Goal: Information Seeking & Learning: Learn about a topic

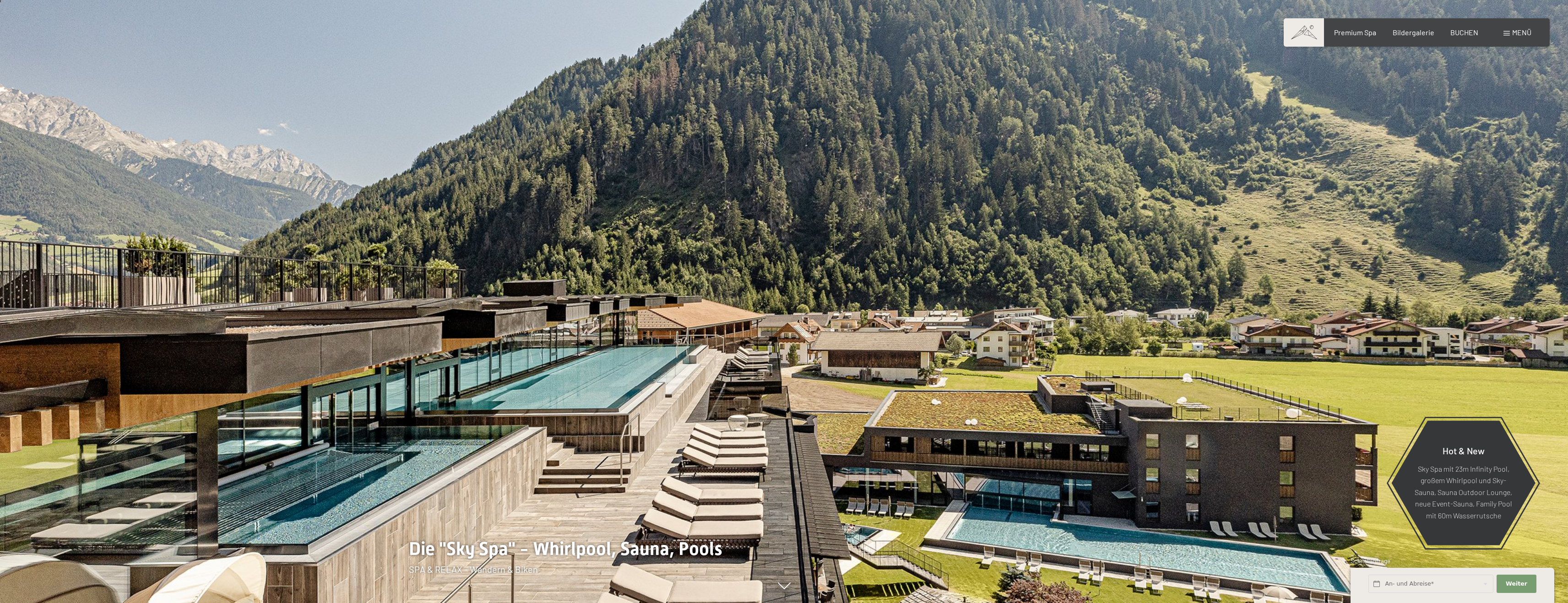
scroll to position [36, 0]
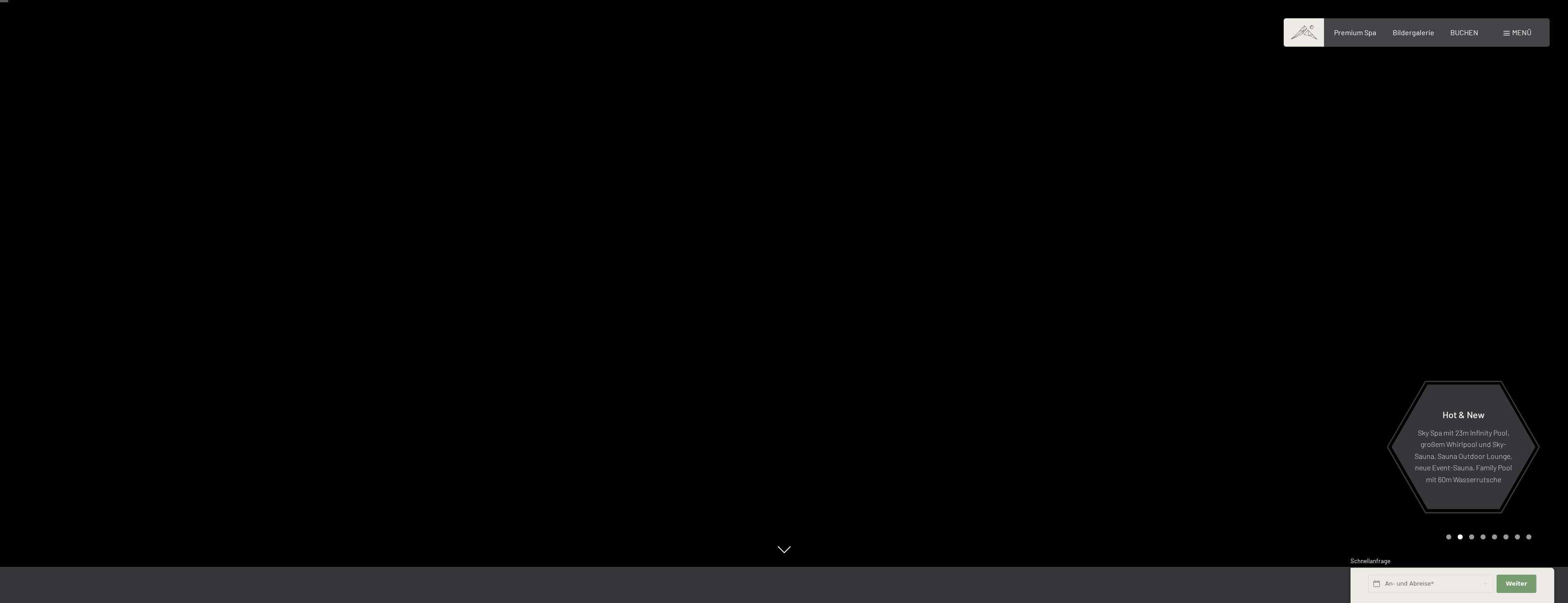
click at [1118, 210] on div at bounding box center [1176, 265] width 784 height 603
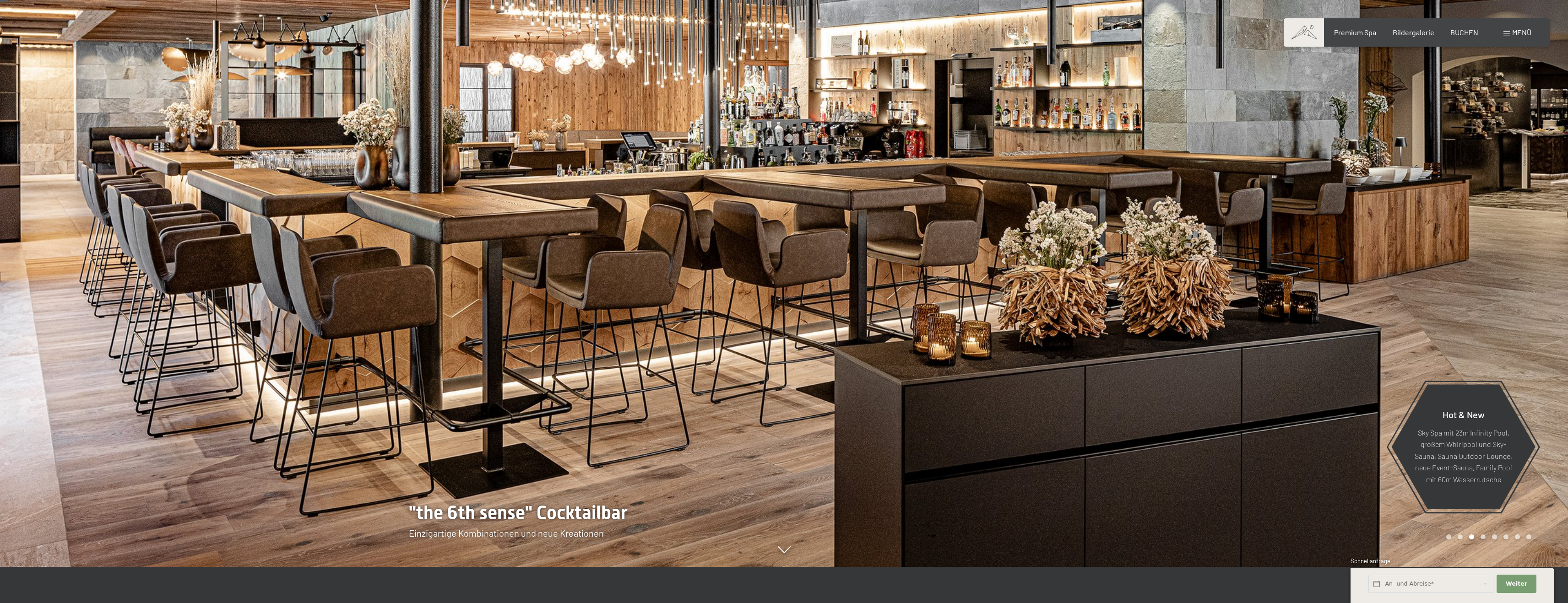
click at [1118, 210] on div at bounding box center [1176, 265] width 784 height 603
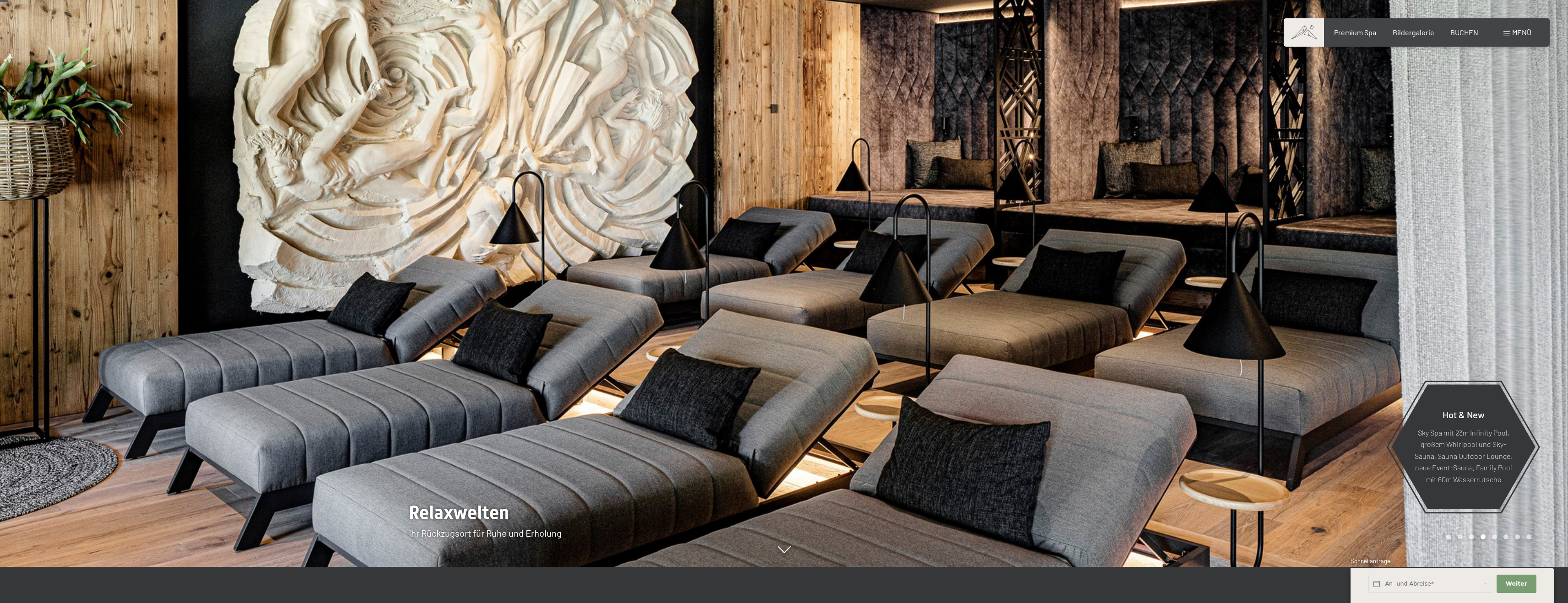
click at [1118, 210] on div at bounding box center [1176, 265] width 784 height 603
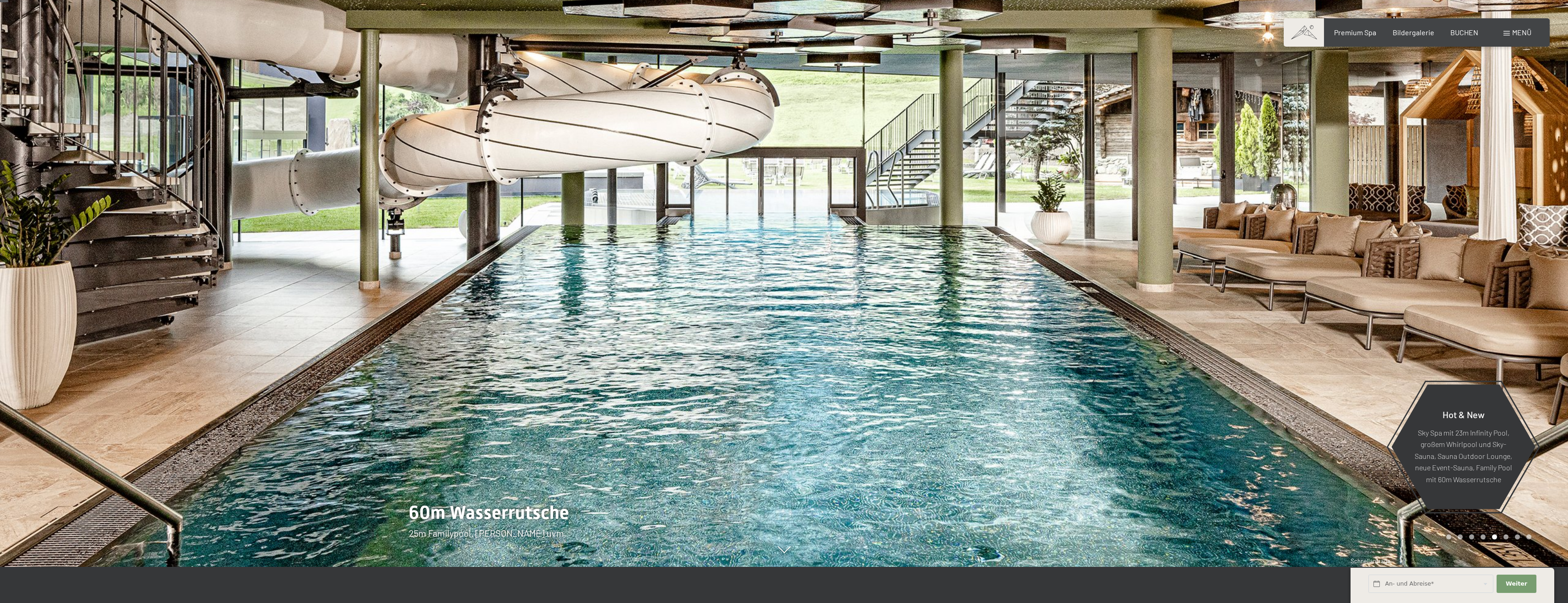
click at [1118, 210] on div at bounding box center [1176, 265] width 784 height 603
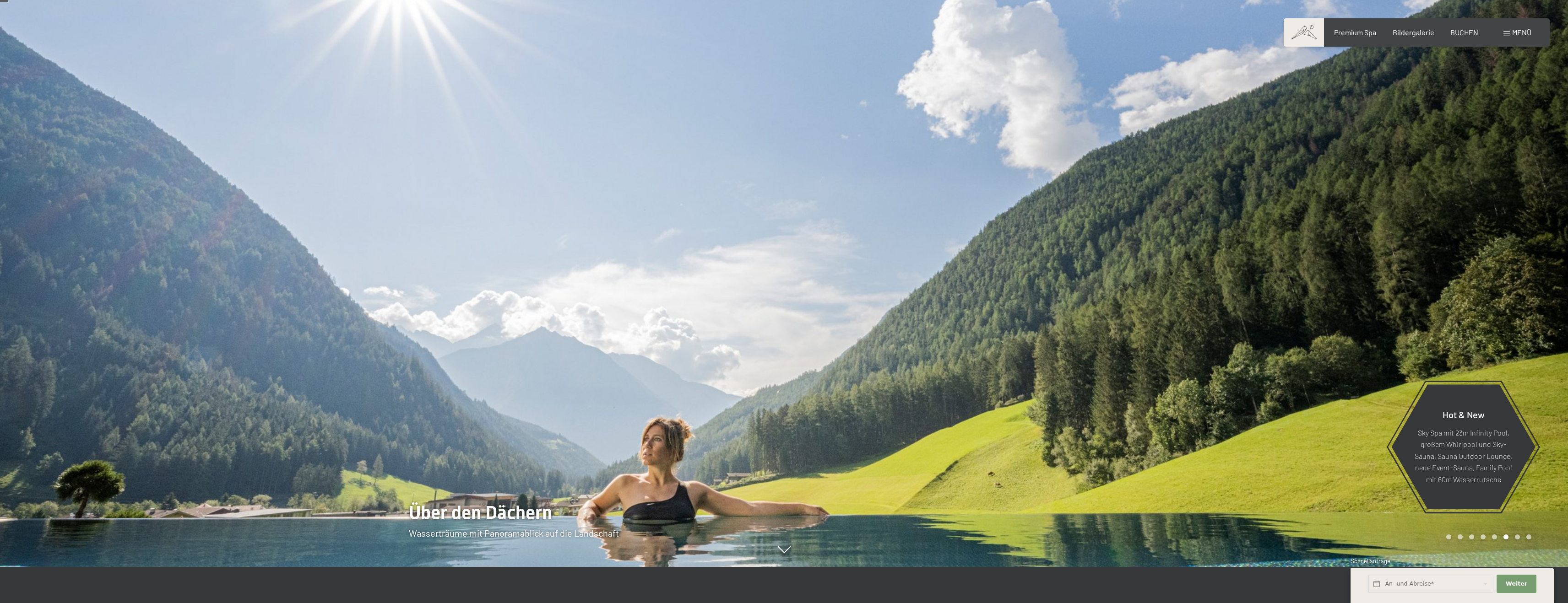
click at [1118, 210] on div at bounding box center [1176, 265] width 784 height 603
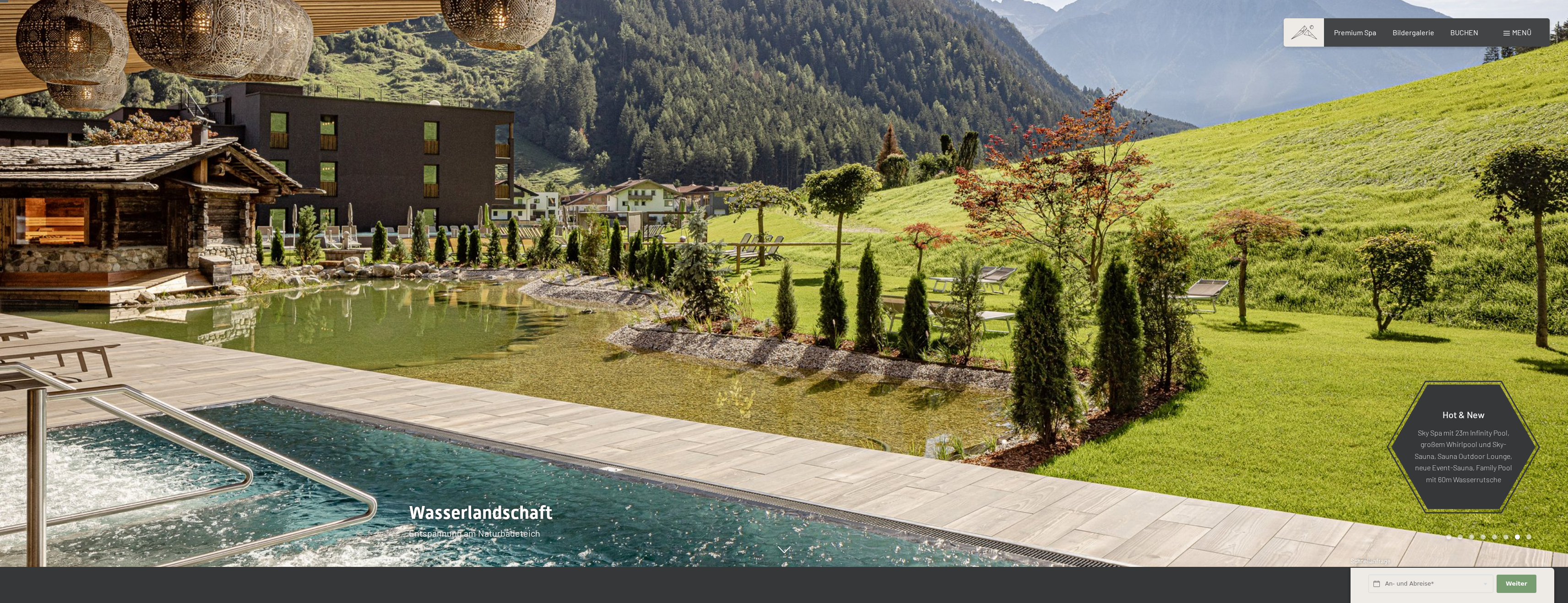
click at [1118, 210] on div at bounding box center [1176, 265] width 784 height 603
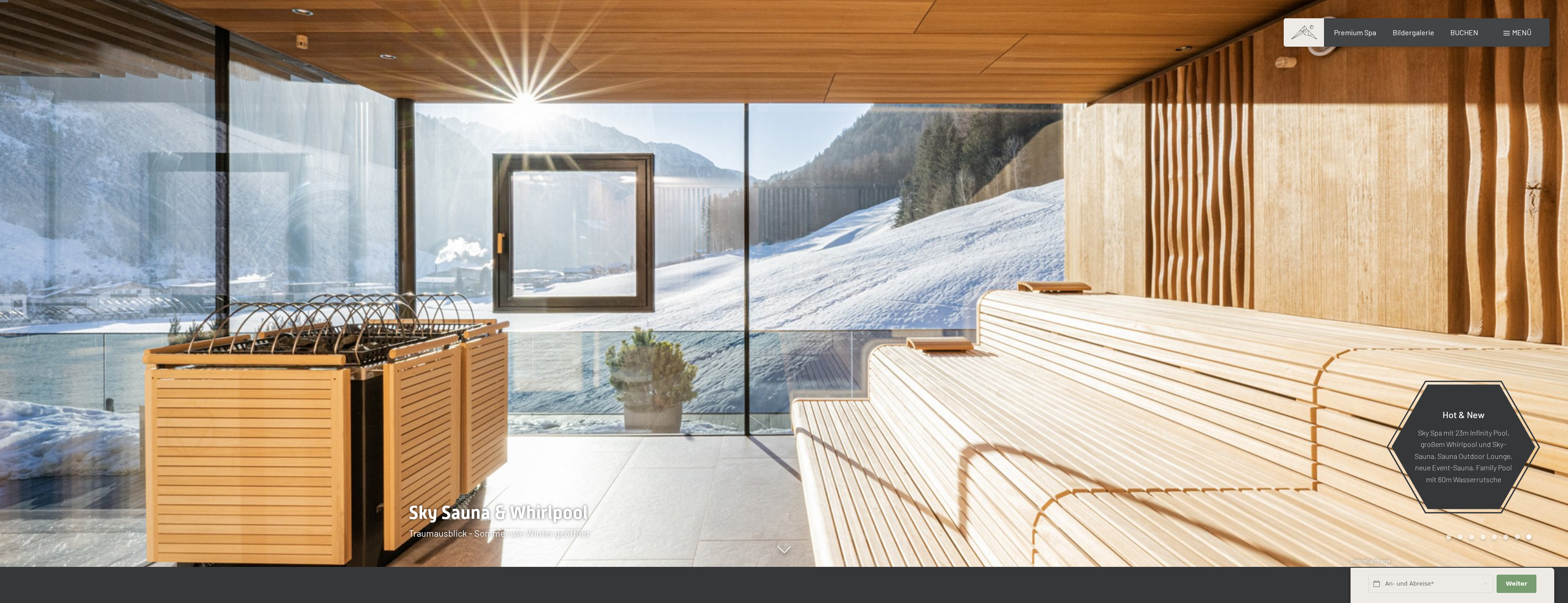
click at [1116, 210] on div at bounding box center [1176, 265] width 784 height 603
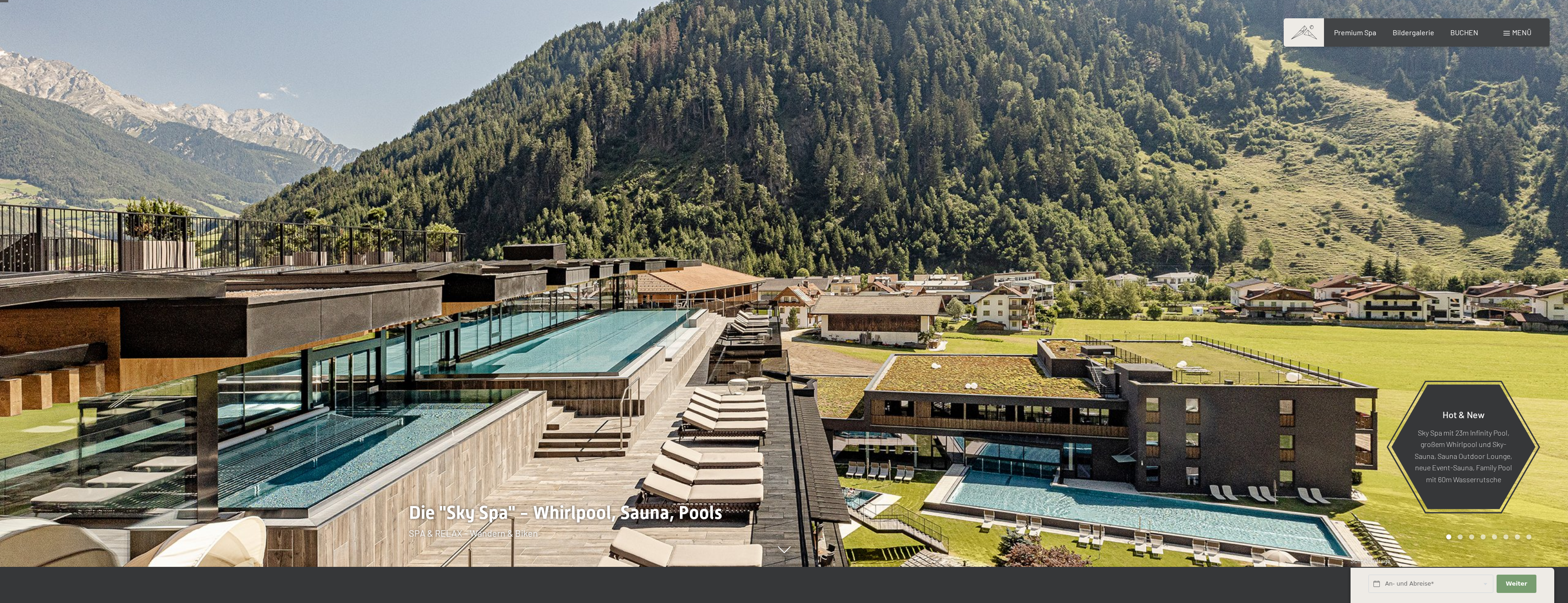
click at [1116, 210] on div at bounding box center [1176, 265] width 784 height 603
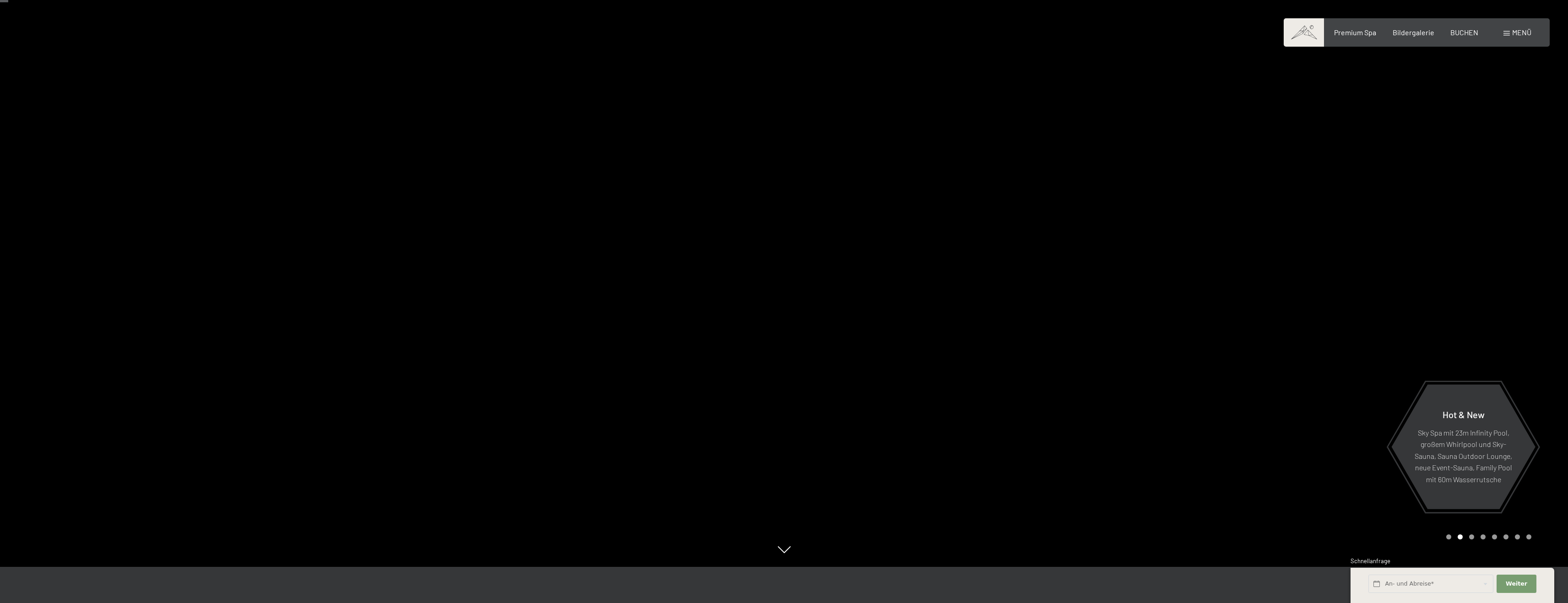
click at [1415, 37] on div "Buchen Anfragen Premium Spa Bildergalerie BUCHEN Menü DE IT EN Gutschein Bilder…" at bounding box center [1416, 32] width 229 height 10
click at [1416, 35] on span "Bildergalerie" at bounding box center [1413, 31] width 42 height 9
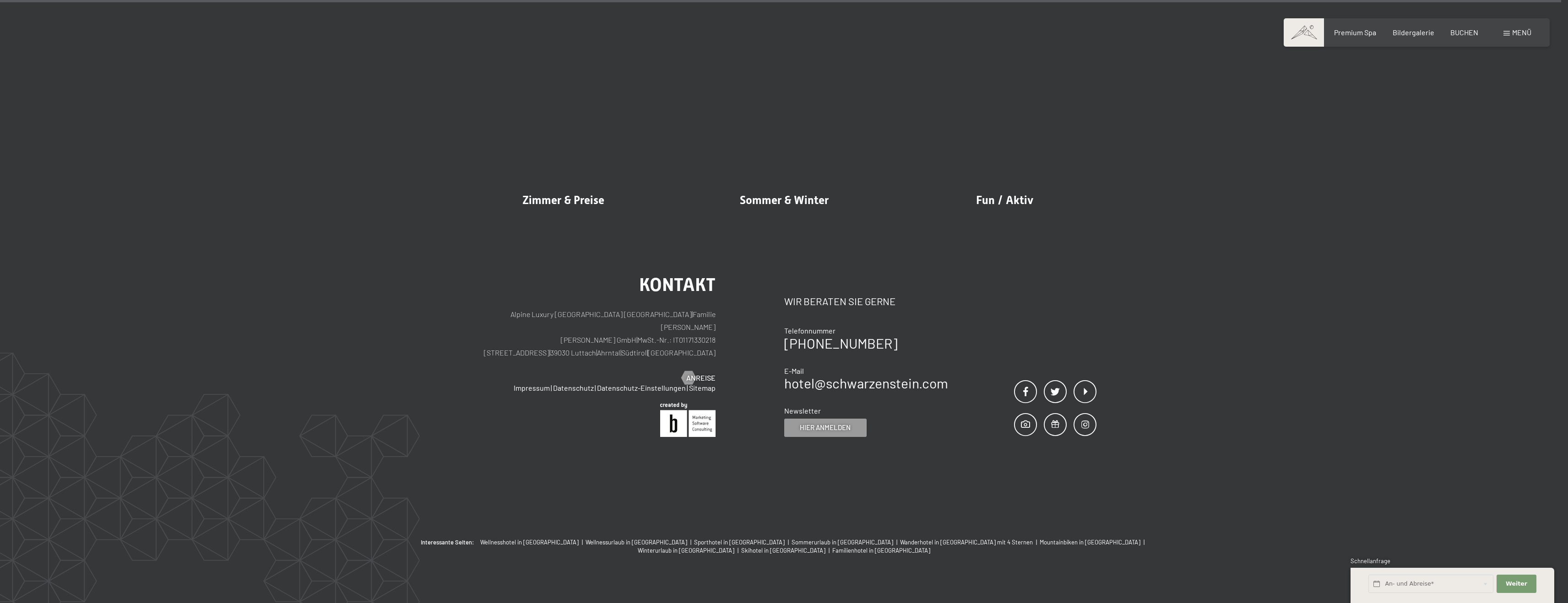
scroll to position [11366, 0]
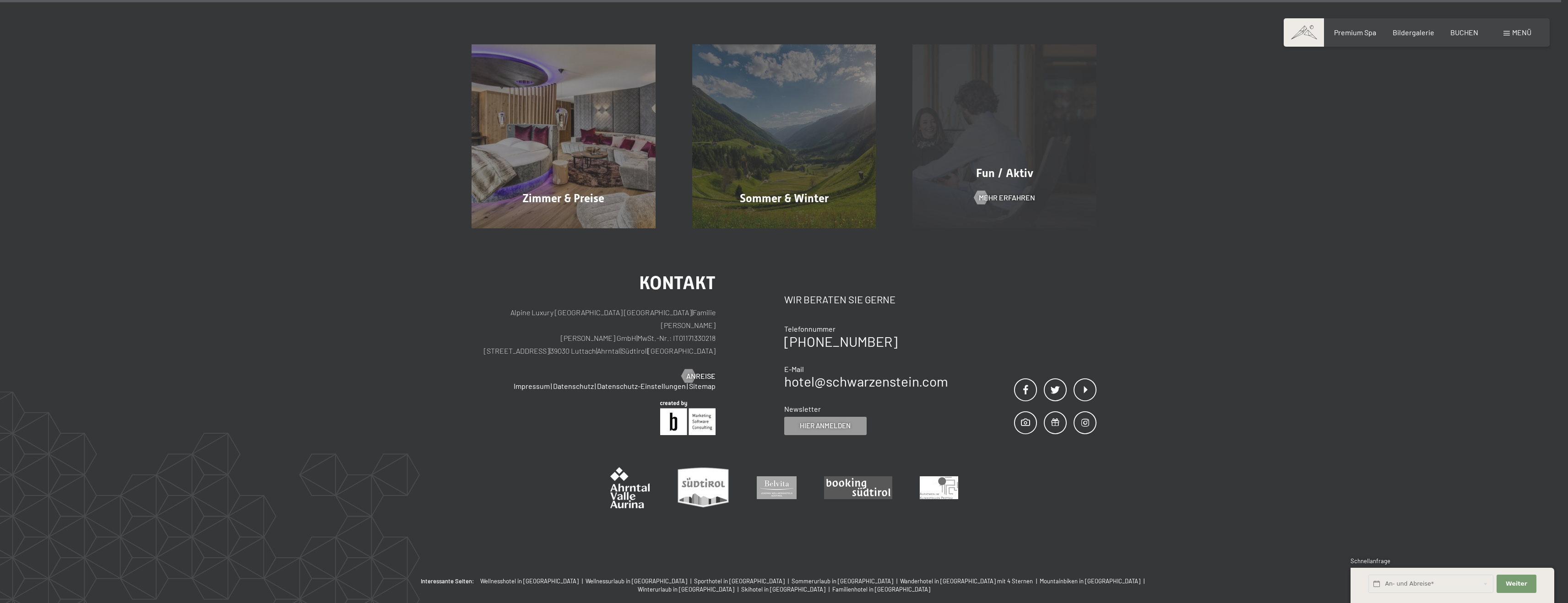
click at [998, 150] on div "Fun / Aktiv Mehr erfahren" at bounding box center [1004, 136] width 221 height 184
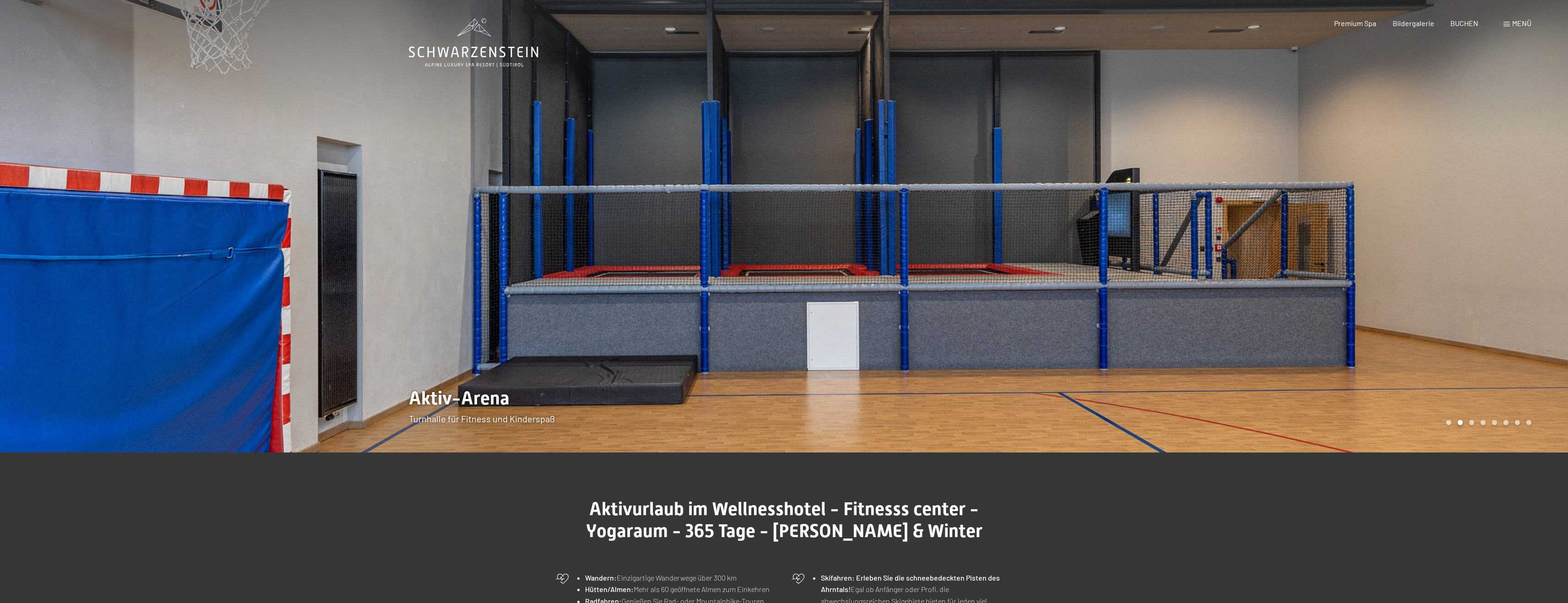
click at [1417, 235] on div at bounding box center [1176, 226] width 784 height 453
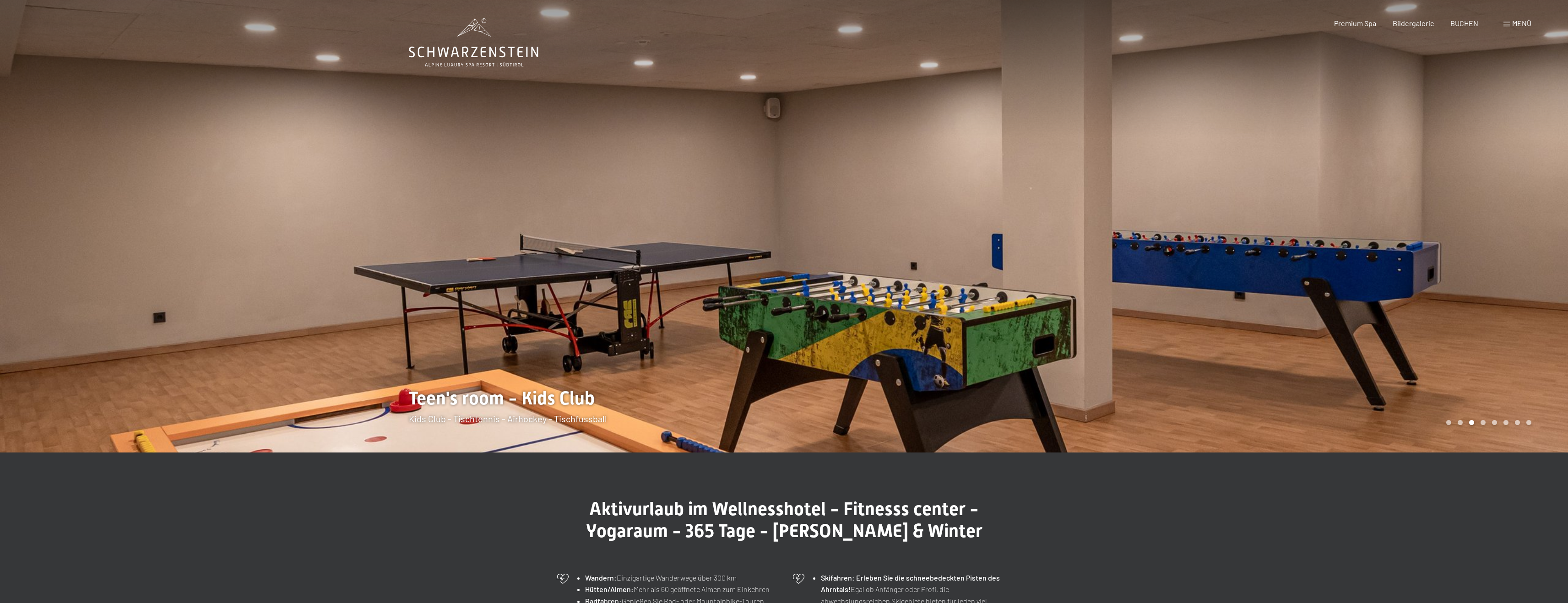
click at [1417, 235] on div at bounding box center [1176, 226] width 784 height 453
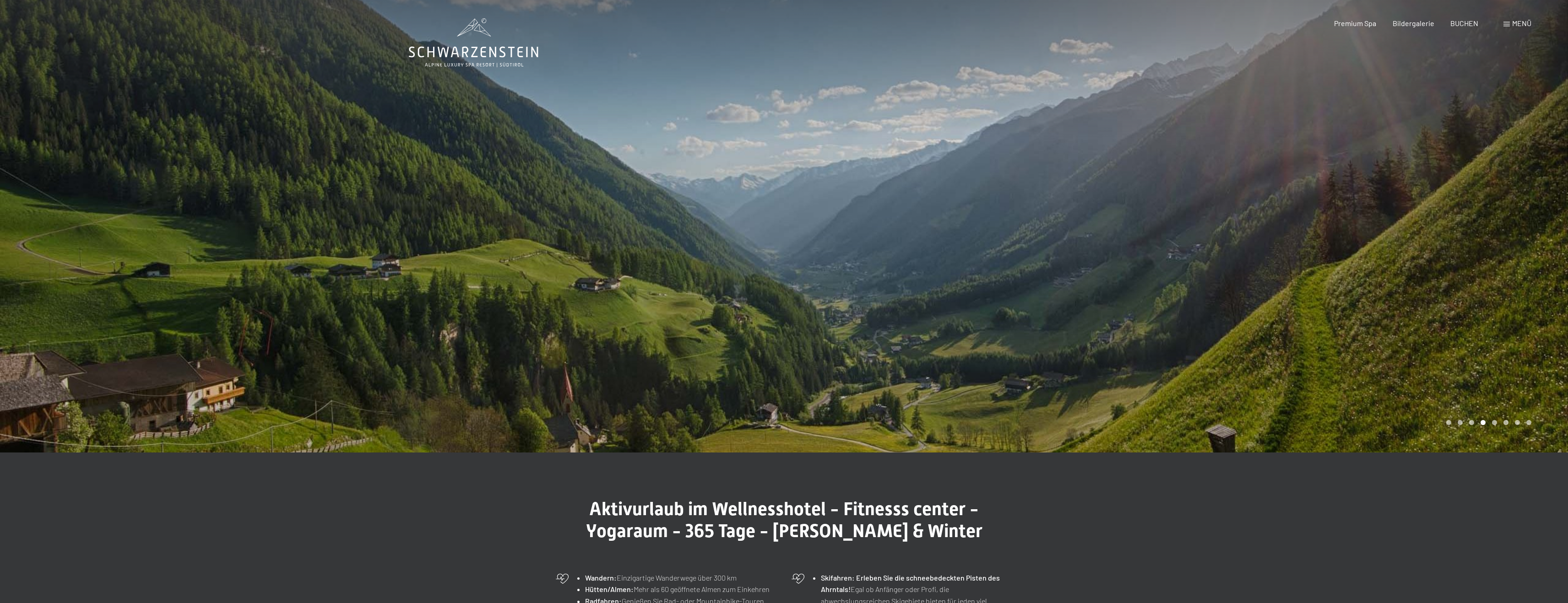
click at [1417, 235] on div at bounding box center [1176, 226] width 784 height 453
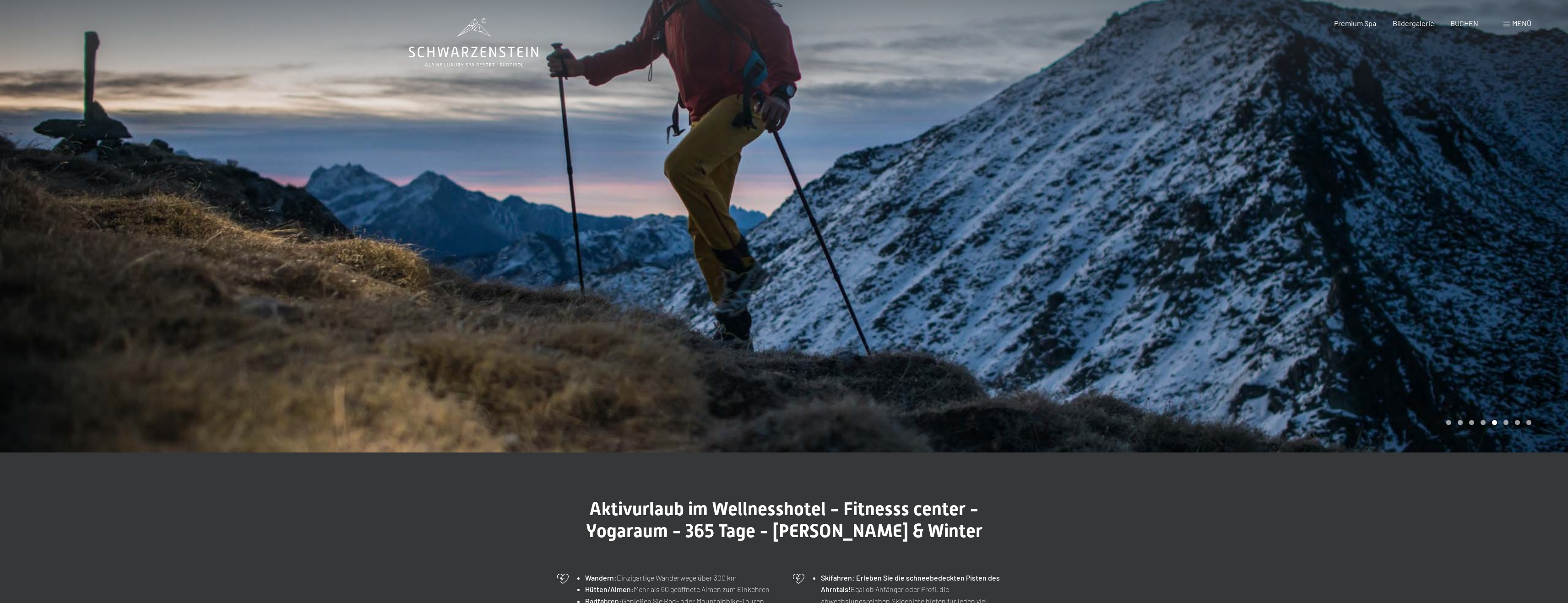
click at [1417, 235] on div at bounding box center [1176, 226] width 784 height 453
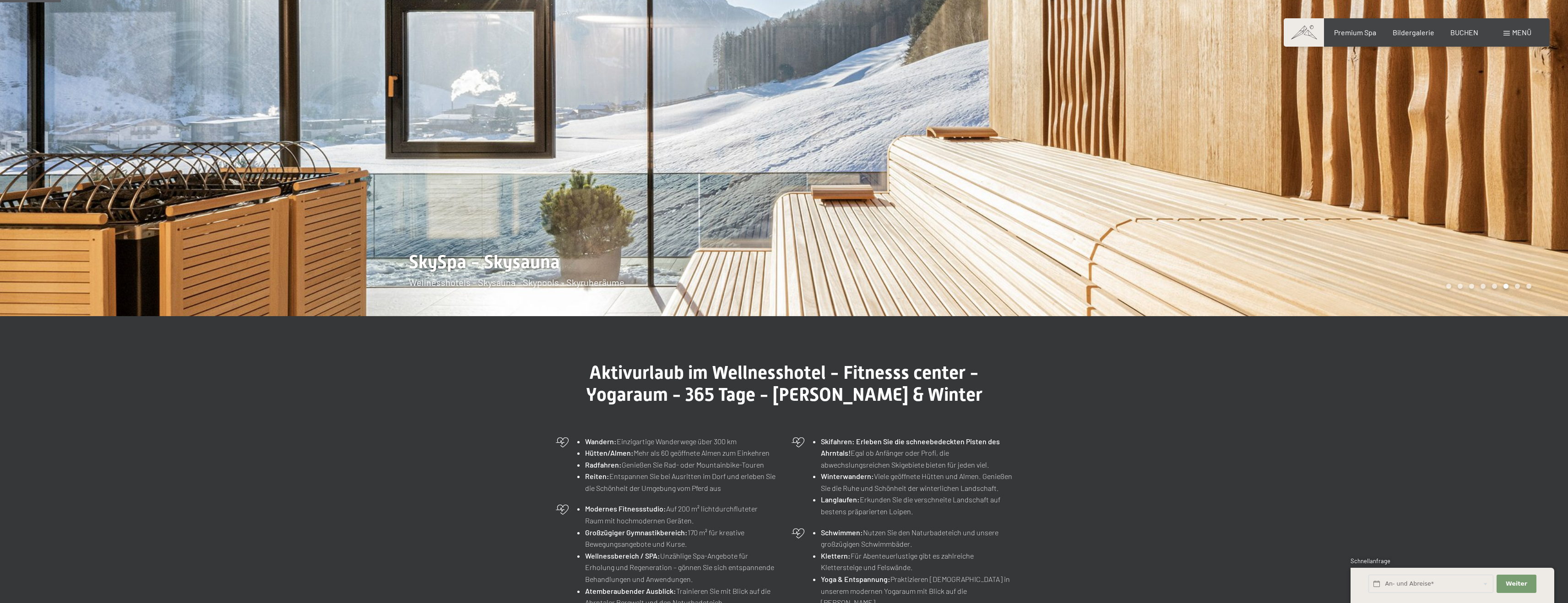
scroll to position [155, 0]
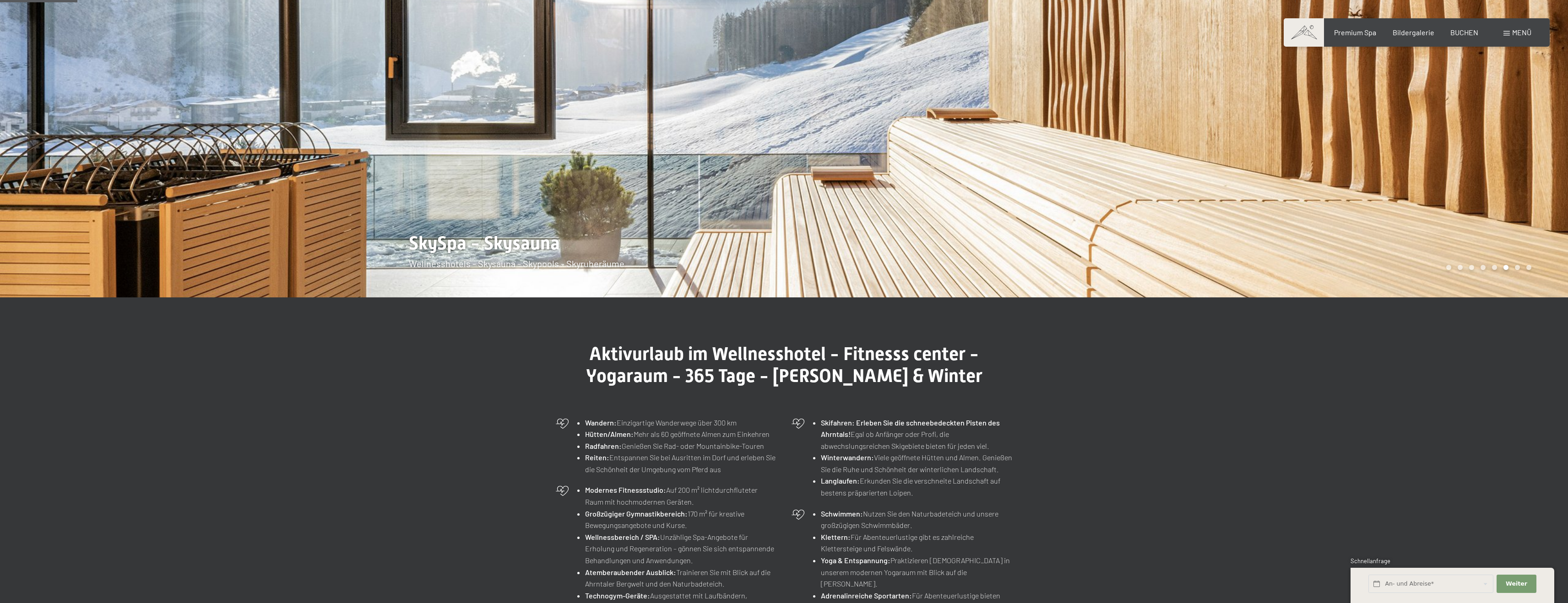
click at [1284, 154] on div at bounding box center [1176, 71] width 784 height 453
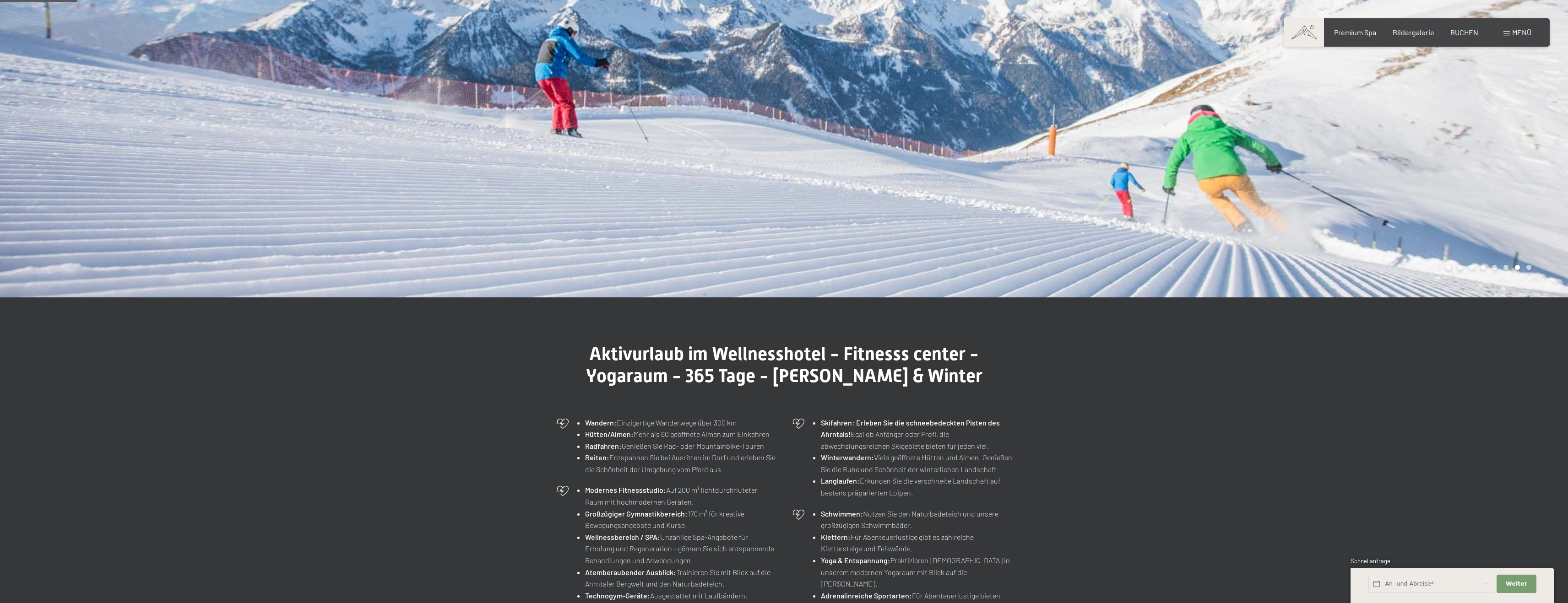
click at [1284, 154] on div at bounding box center [1176, 71] width 784 height 453
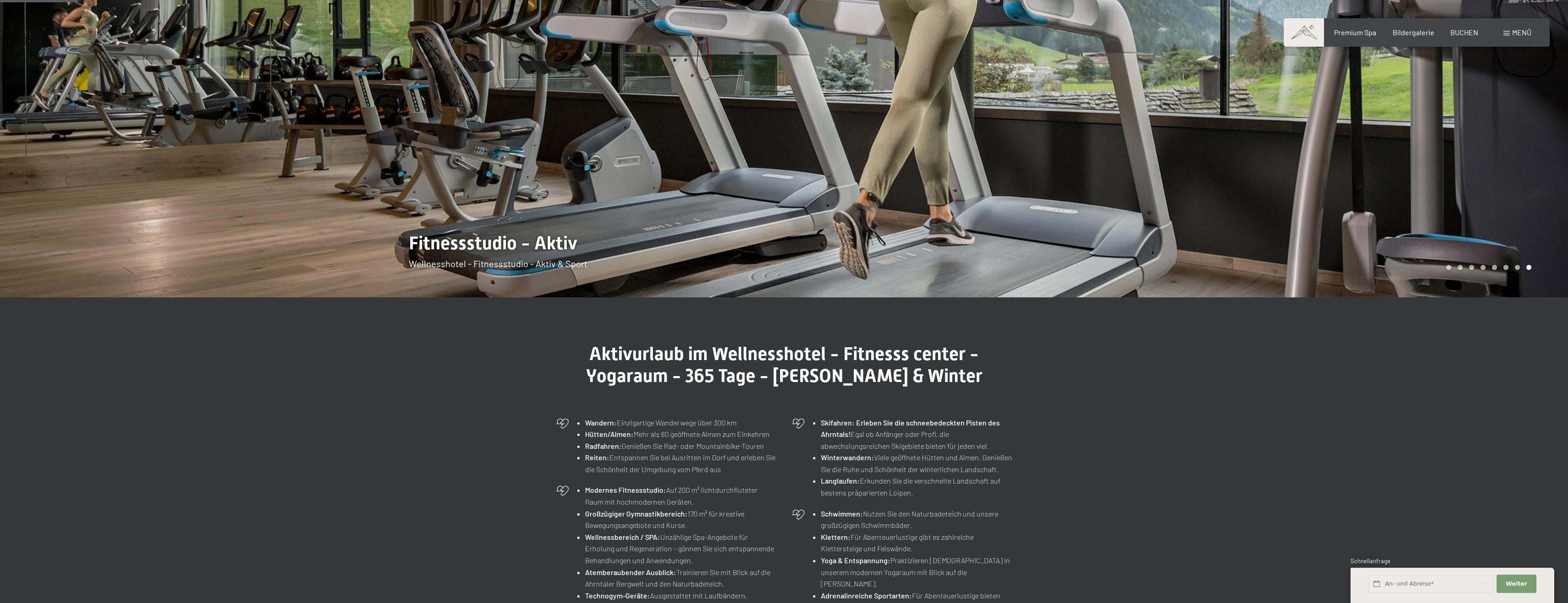
click at [1284, 154] on div at bounding box center [1176, 71] width 784 height 453
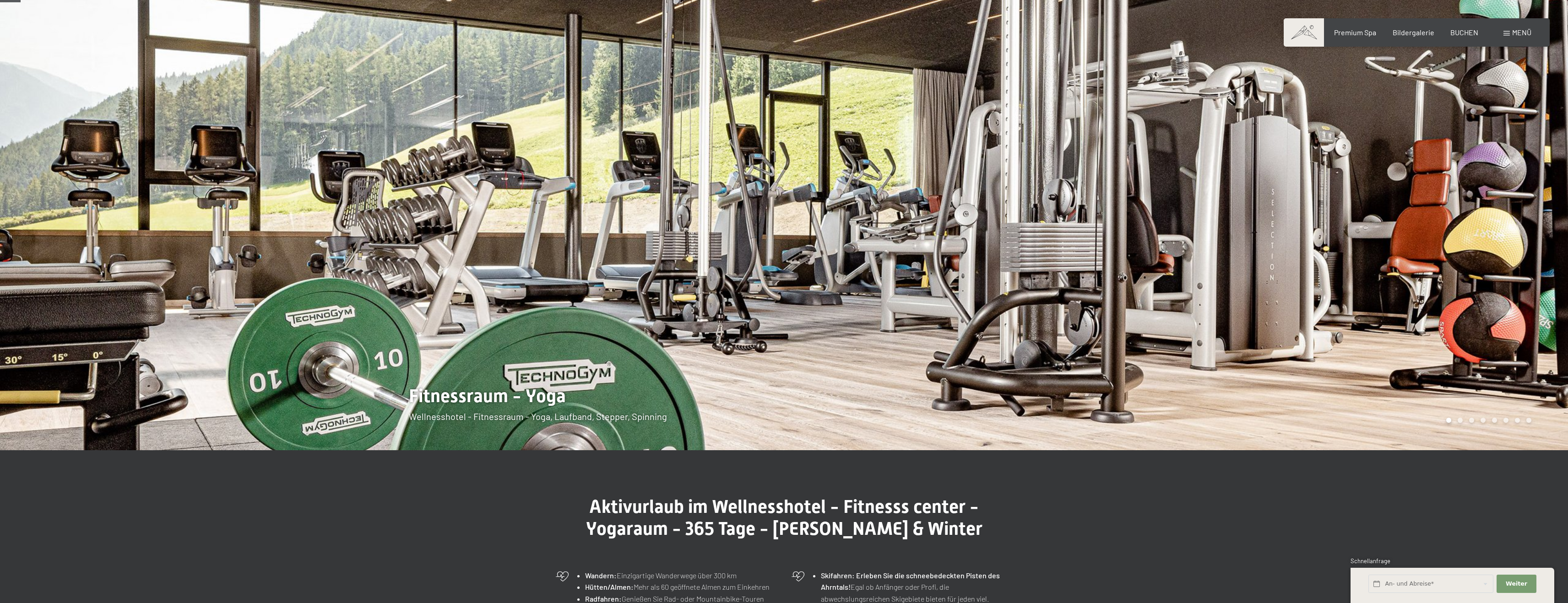
scroll to position [0, 0]
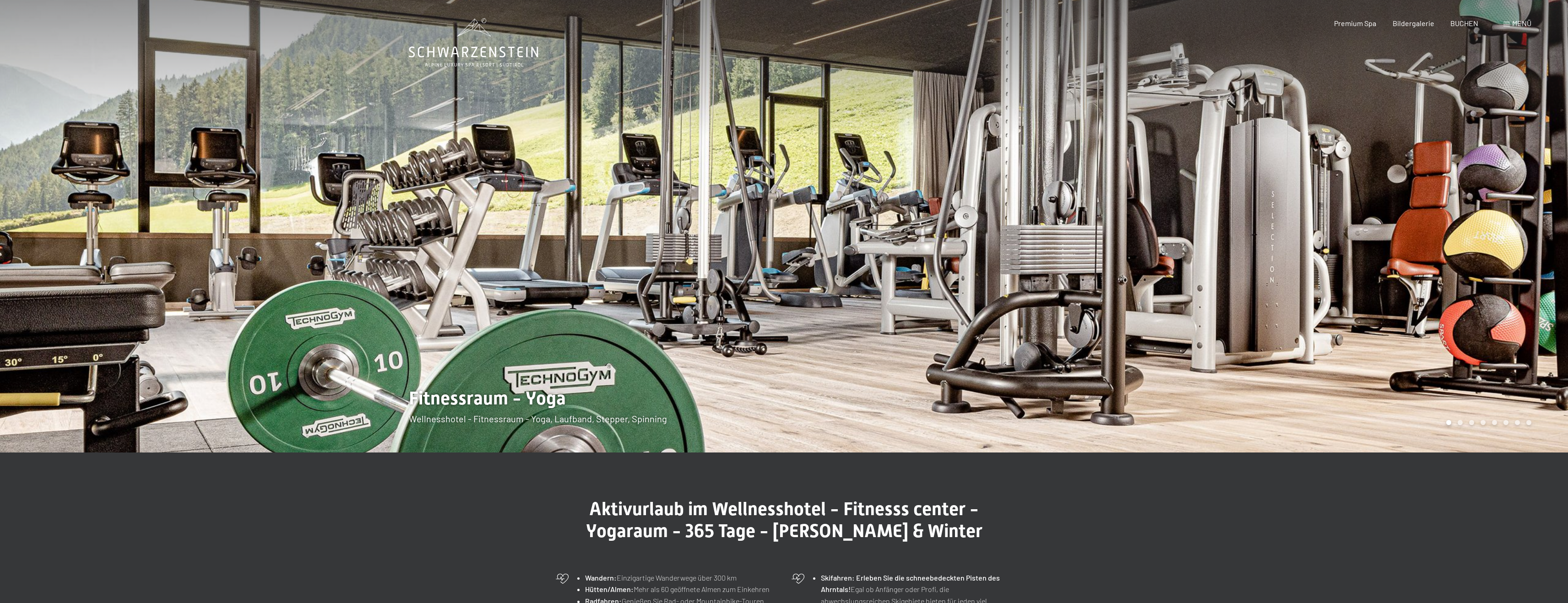
click at [1273, 235] on div at bounding box center [1176, 226] width 784 height 453
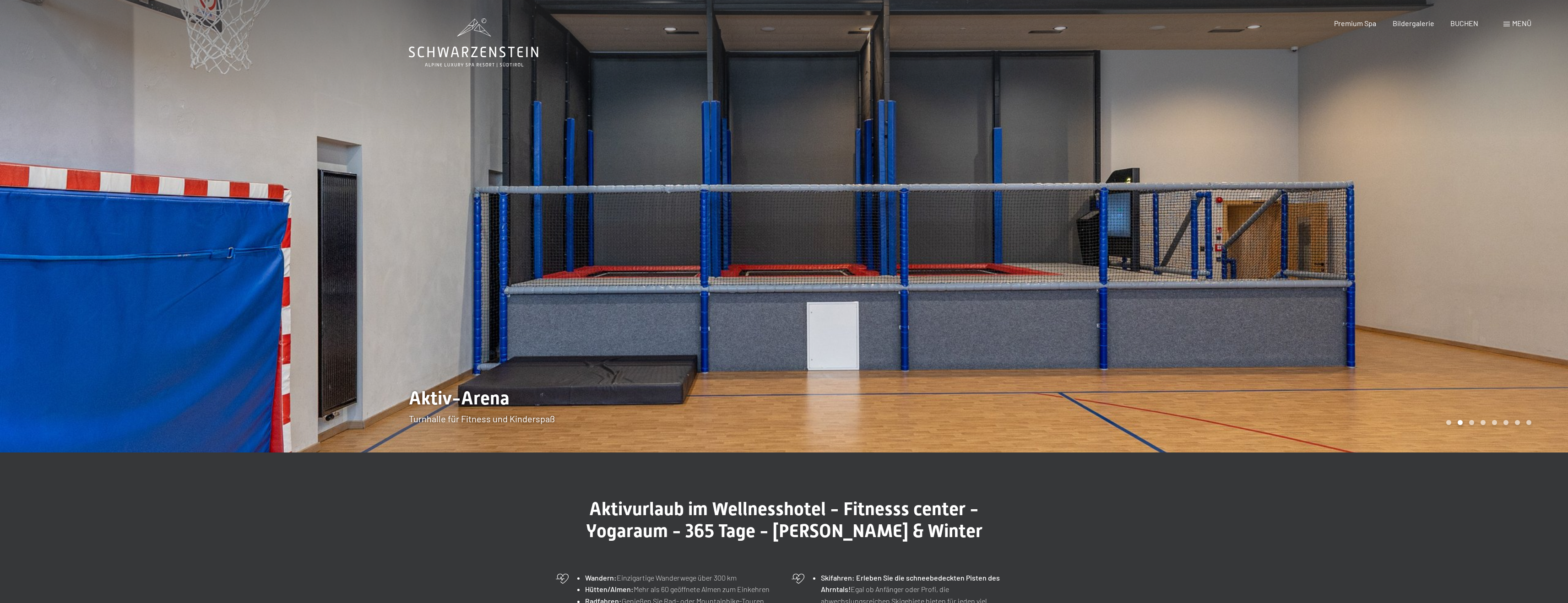
click at [1273, 235] on div at bounding box center [1176, 226] width 784 height 453
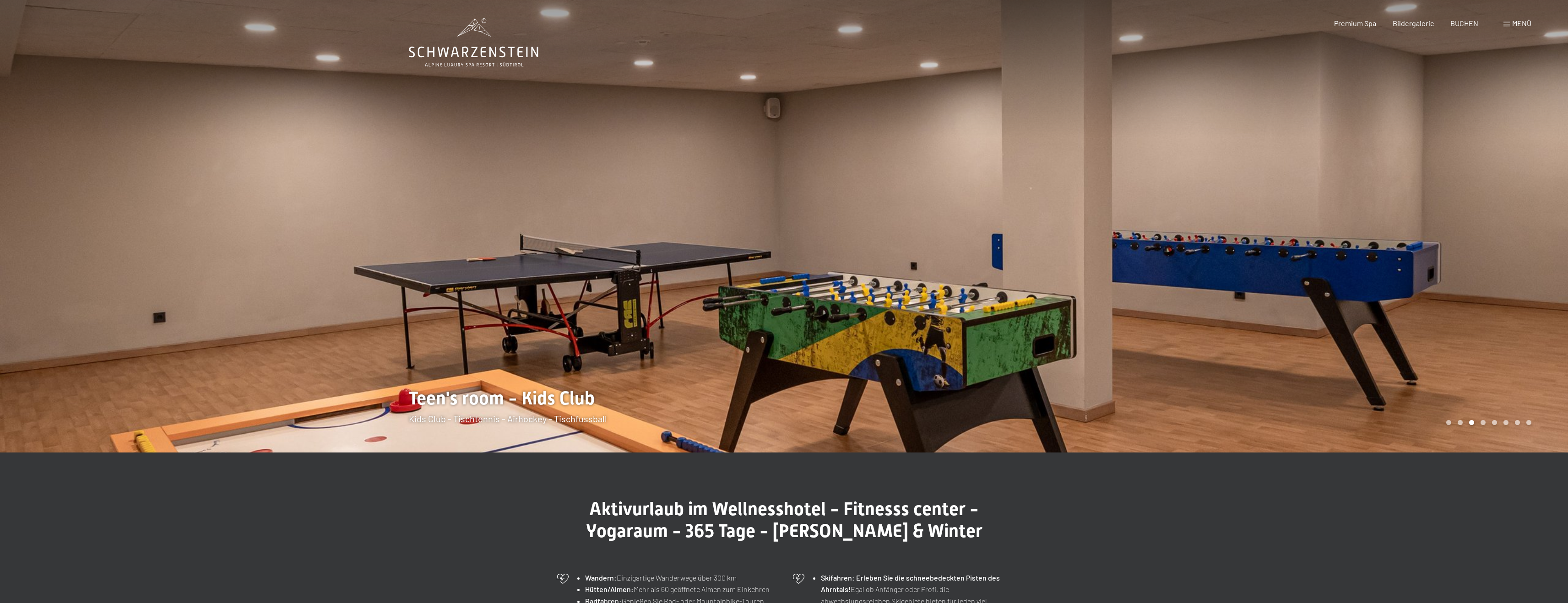
click at [1273, 235] on div at bounding box center [1176, 226] width 784 height 453
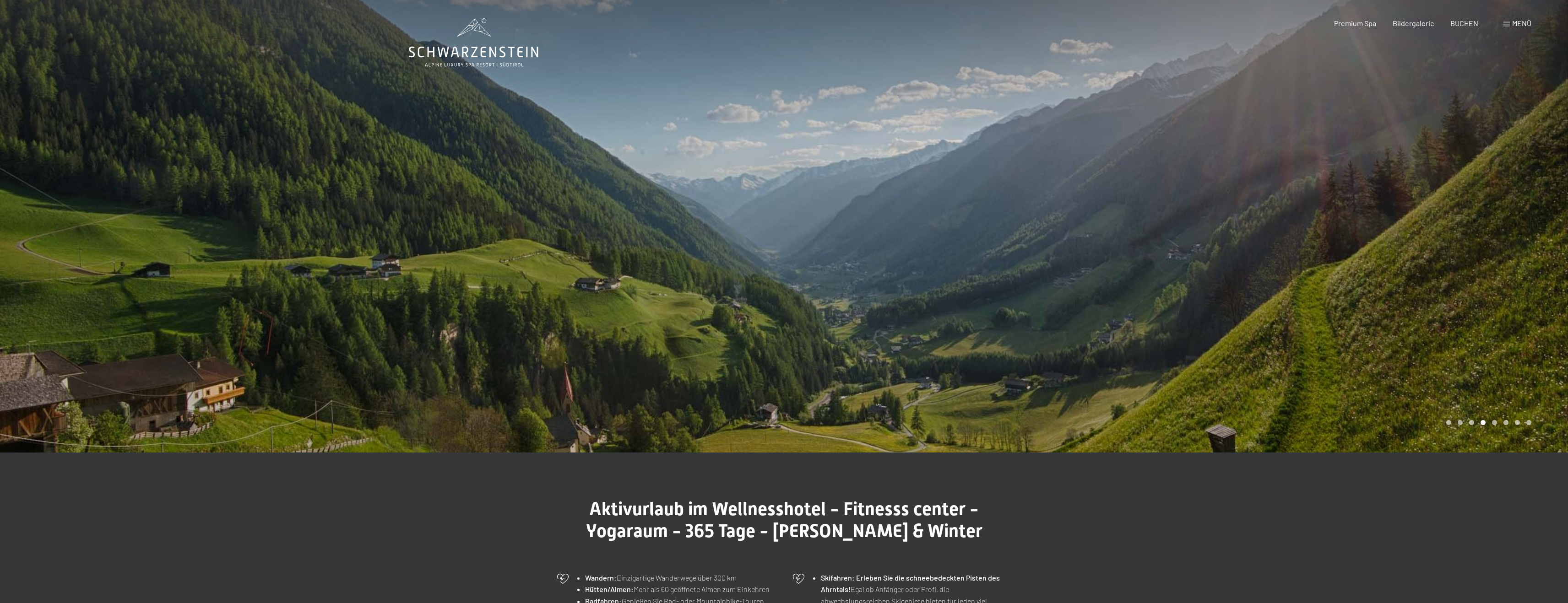
click at [1273, 235] on div at bounding box center [1176, 226] width 784 height 453
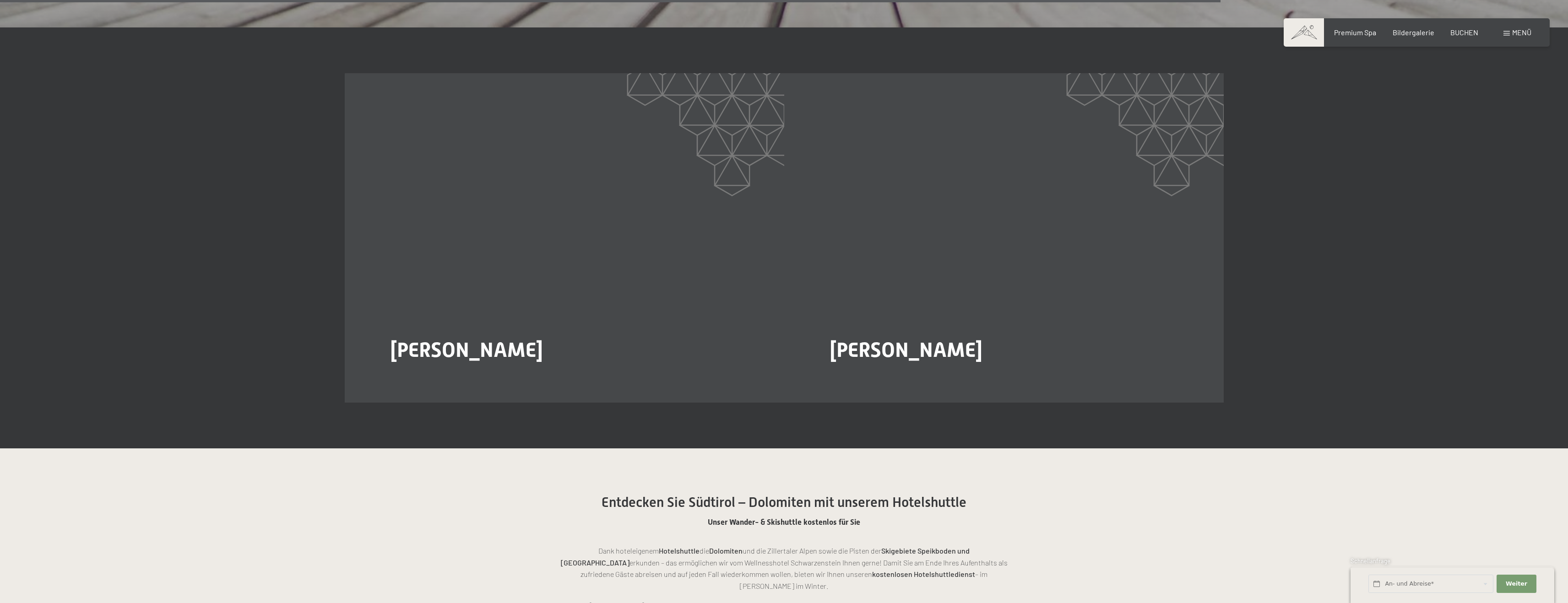
scroll to position [2448, 0]
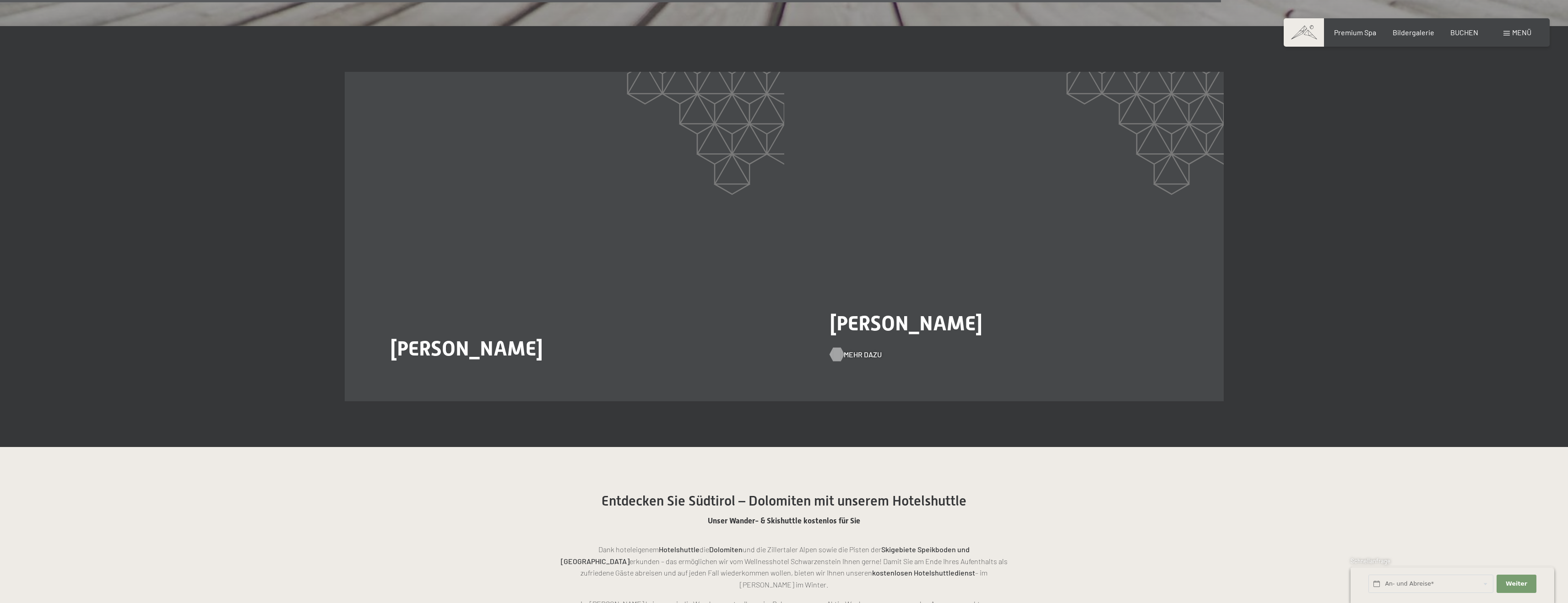
click at [859, 349] on span "Mehr dazu" at bounding box center [863, 354] width 38 height 10
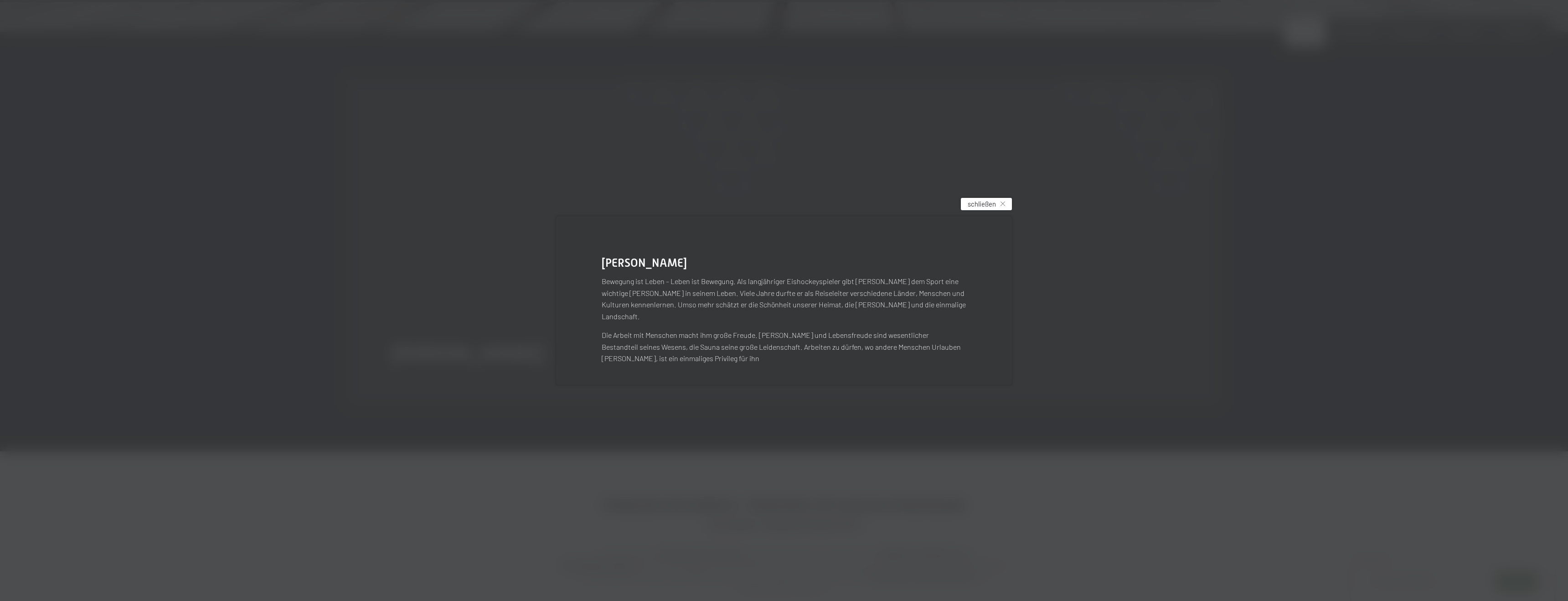
click at [992, 209] on span "schließen" at bounding box center [982, 204] width 28 height 10
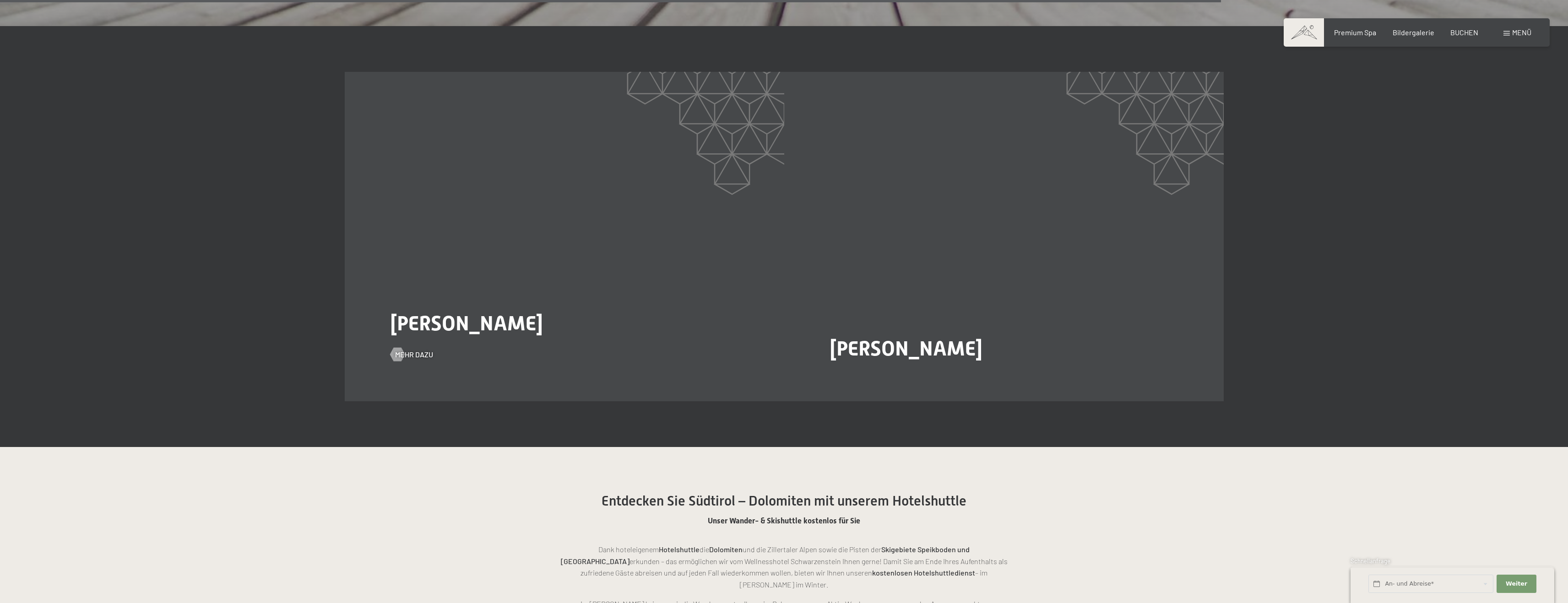
click at [464, 314] on span "Heinrich Marcher" at bounding box center [466, 323] width 152 height 24
click at [423, 349] on span "Mehr dazu" at bounding box center [423, 354] width 38 height 10
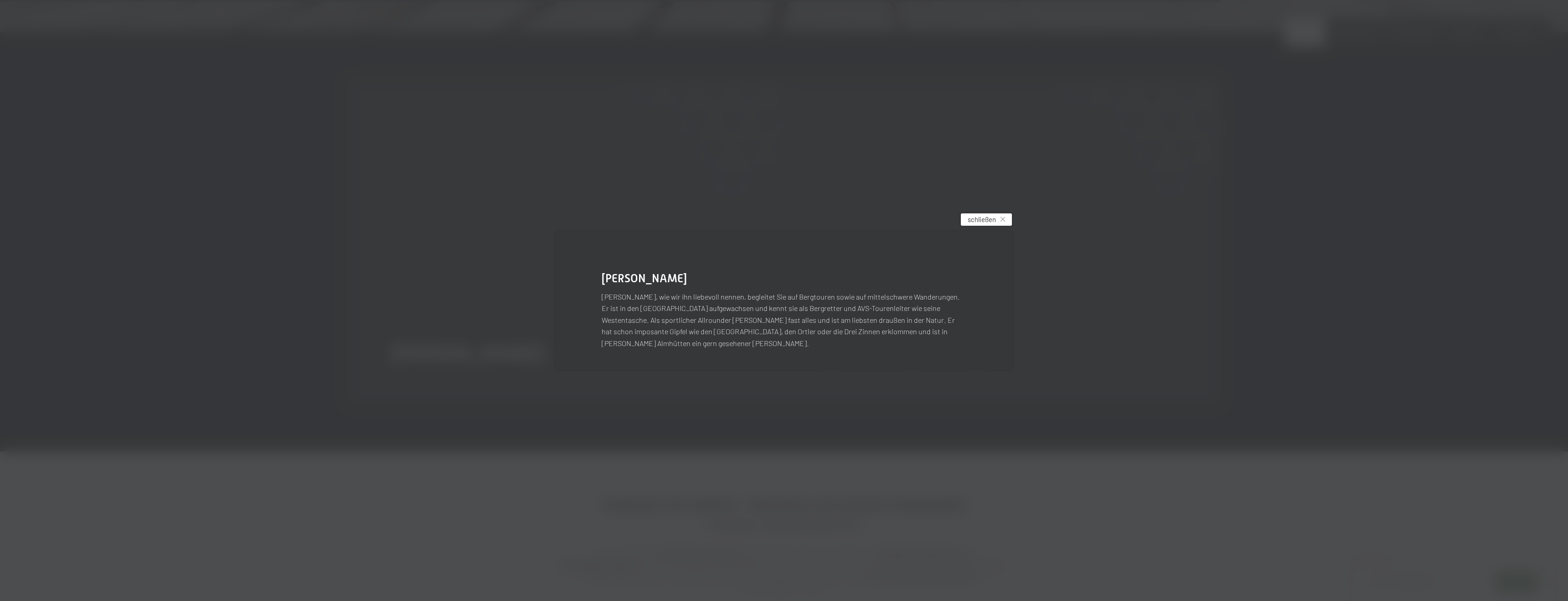
click at [975, 224] on span "schließen" at bounding box center [982, 220] width 28 height 10
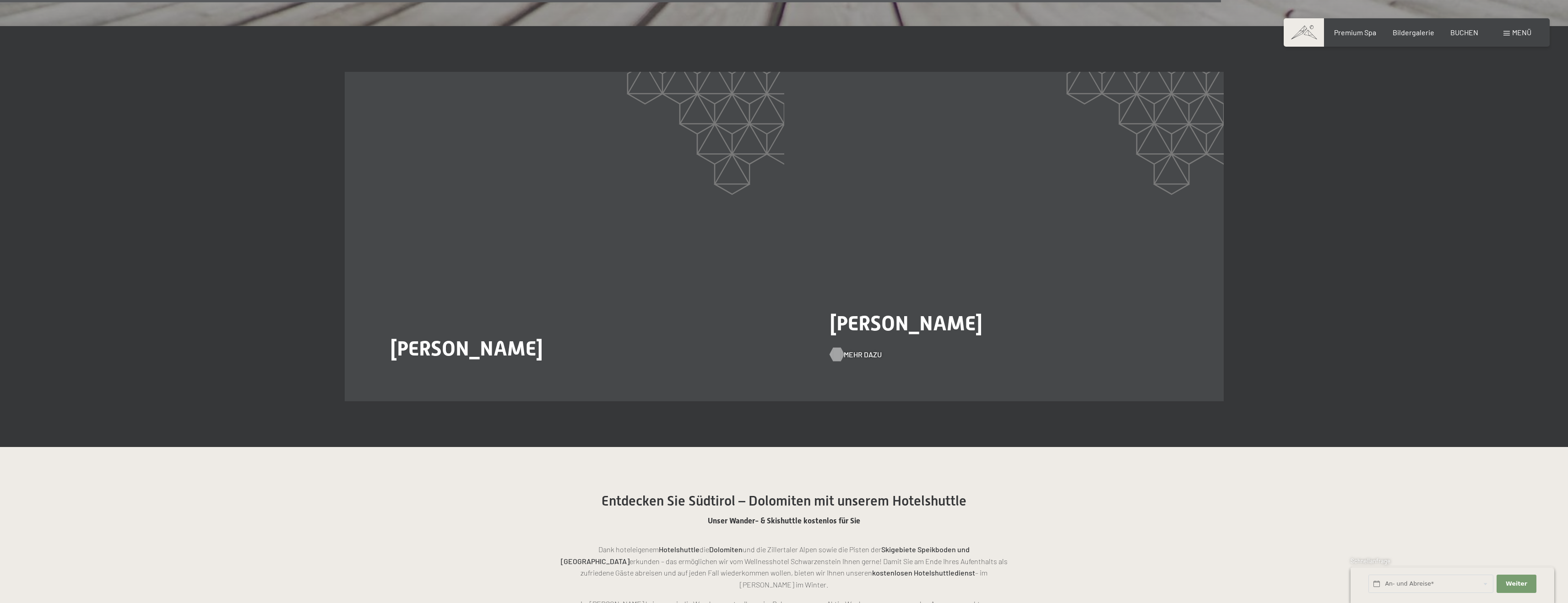
click at [847, 349] on span "Mehr dazu" at bounding box center [863, 354] width 38 height 10
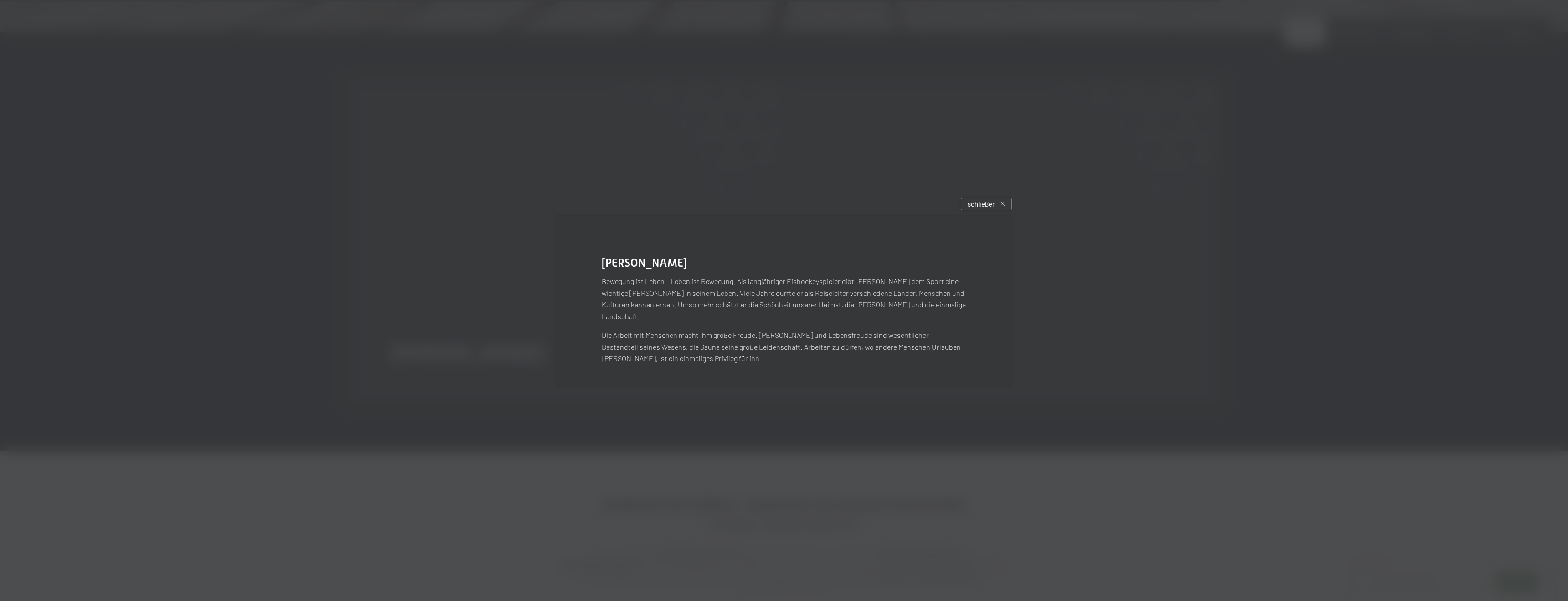
click at [984, 208] on span "schließen" at bounding box center [982, 204] width 28 height 10
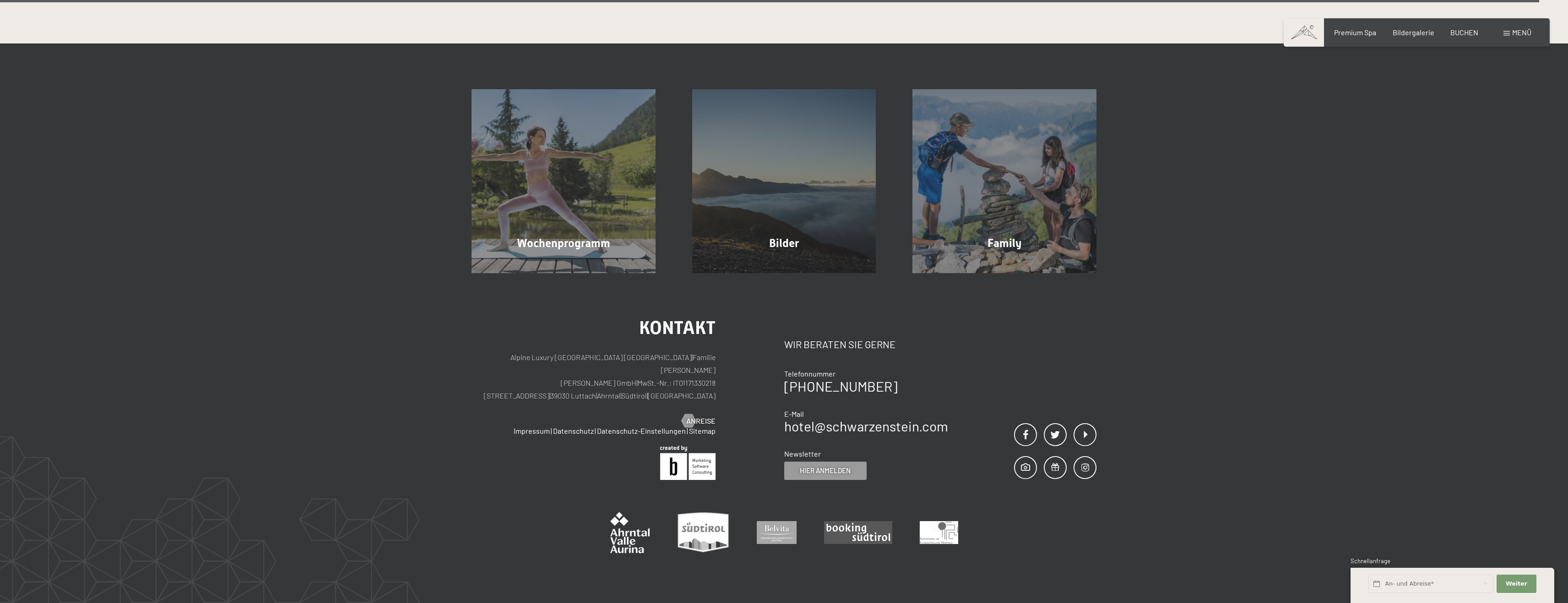
scroll to position [3185, 0]
